Goal: Check status: Check status

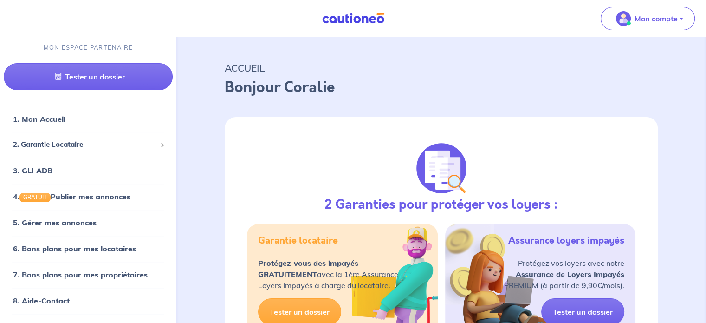
scroll to position [37, 0]
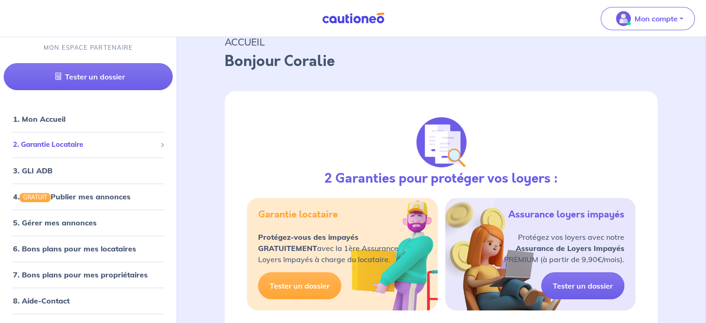
click at [107, 137] on div "2. Garantie Locataire" at bounding box center [88, 145] width 169 height 18
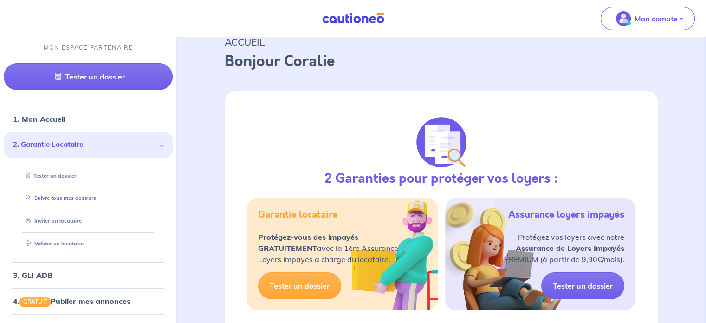
click at [96, 202] on link "Suivre tous mes dossiers" at bounding box center [59, 198] width 74 height 7
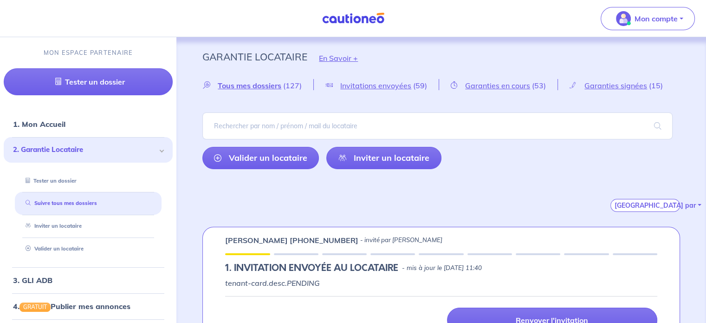
click at [257, 93] on div "Tous mes dossiers (127) Invitations envoyées (59) Garanties en cours (53) Garan…" at bounding box center [441, 145] width 522 height 133
click at [265, 88] on span "Tous mes dossiers" at bounding box center [250, 85] width 64 height 9
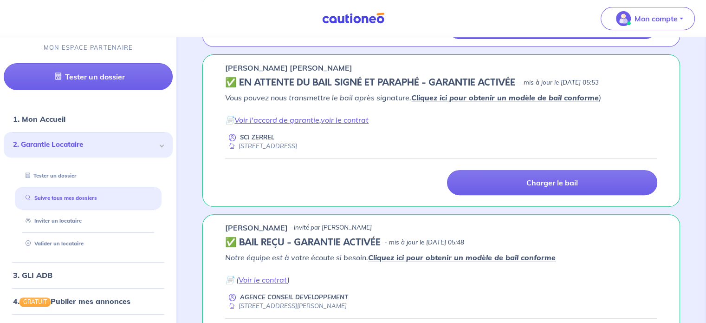
scroll to position [241, 0]
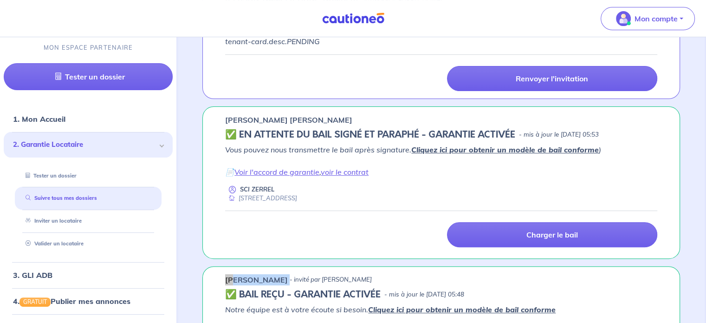
drag, startPoint x: 289, startPoint y: 281, endPoint x: 220, endPoint y: 271, distance: 69.9
copy p "[PERSON_NAME]"
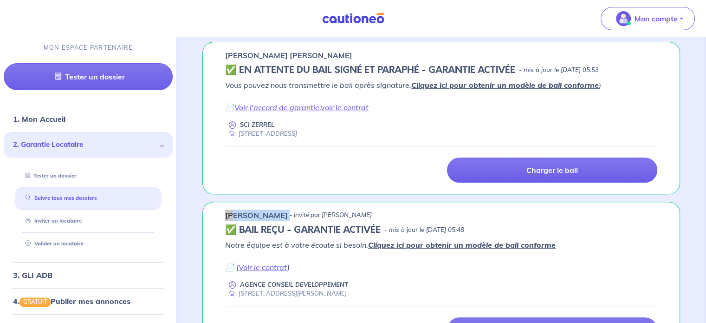
scroll to position [306, 0]
copy p "[PERSON_NAME]"
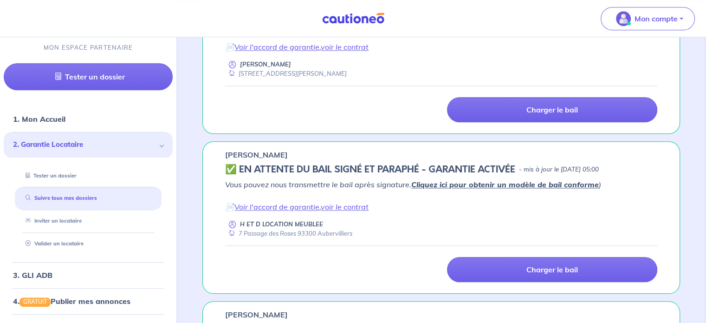
scroll to position [1007, 0]
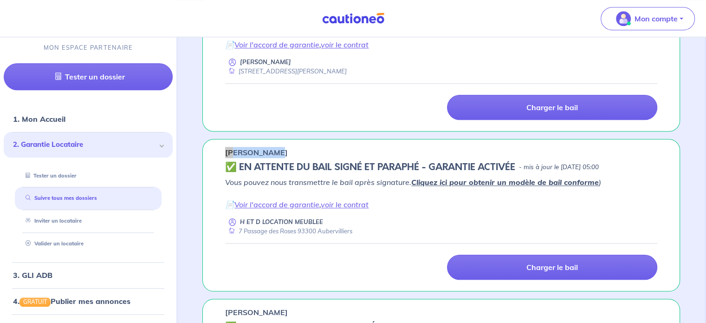
drag, startPoint x: 258, startPoint y: 152, endPoint x: 218, endPoint y: 151, distance: 39.5
click at [218, 151] on div "[PERSON_NAME] ✅️️️ EN ATTENTE DU BAIL SIGNÉ ET PARAPHÉ - GARANTIE ACTIVÉE - mis…" at bounding box center [441, 215] width 478 height 152
copy p "[PERSON_NAME]"
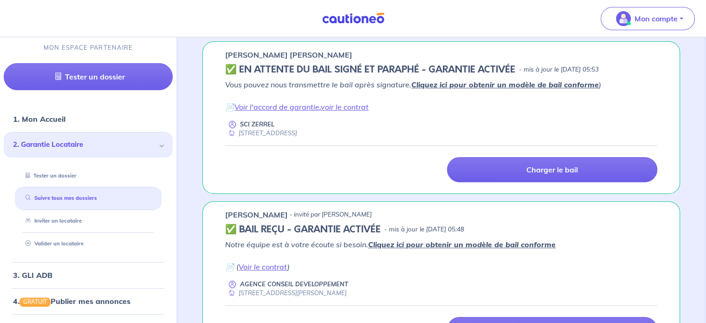
scroll to position [299, 0]
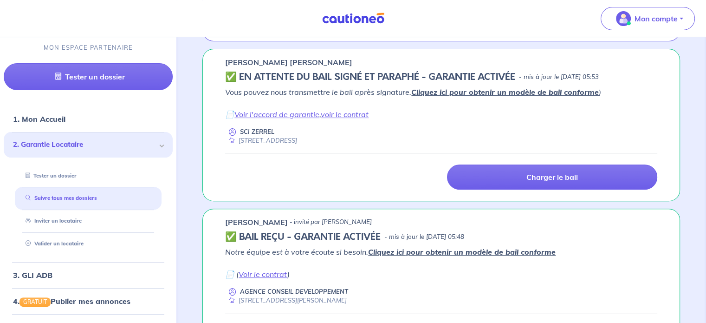
drag, startPoint x: 288, startPoint y: 218, endPoint x: 219, endPoint y: 217, distance: 69.2
click at [219, 217] on div "[PERSON_NAME] - invité par [PERSON_NAME] ✅ BAIL REÇU - GARANTIE ACTIVÉE - mis à…" at bounding box center [441, 284] width 478 height 152
copy p "[PERSON_NAME]"
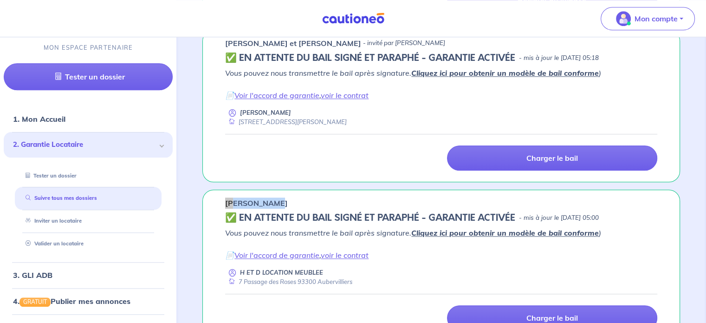
scroll to position [973, 0]
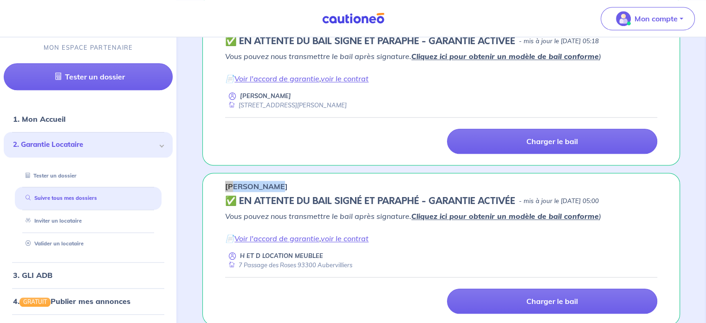
drag, startPoint x: 243, startPoint y: 180, endPoint x: 219, endPoint y: 178, distance: 24.7
click at [219, 178] on div "[PERSON_NAME] ✅️️️ EN ATTENTE DU BAIL SIGNÉ ET PARAPHÉ - GARANTIE ACTIVÉE - mis…" at bounding box center [441, 249] width 478 height 152
copy p "[PERSON_NAME]"
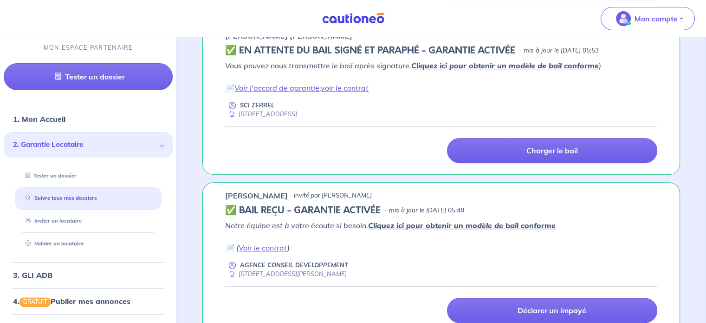
scroll to position [325, 0]
drag, startPoint x: 282, startPoint y: 189, endPoint x: 248, endPoint y: 191, distance: 34.4
click at [248, 191] on p "[PERSON_NAME]" at bounding box center [256, 195] width 63 height 11
copy p "GOUNELL"
click at [277, 247] on link "Voir le contrat" at bounding box center [263, 247] width 49 height 9
